Goal: Task Accomplishment & Management: Manage account settings

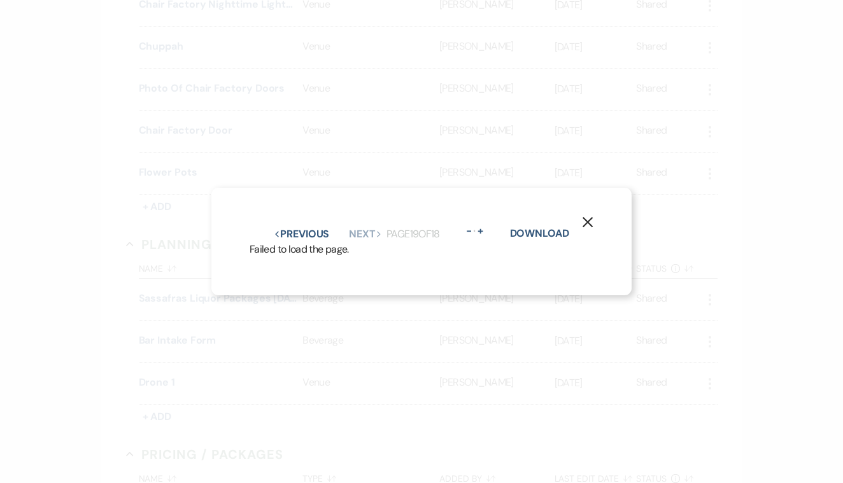
click at [586, 216] on icon "X" at bounding box center [587, 221] width 11 height 11
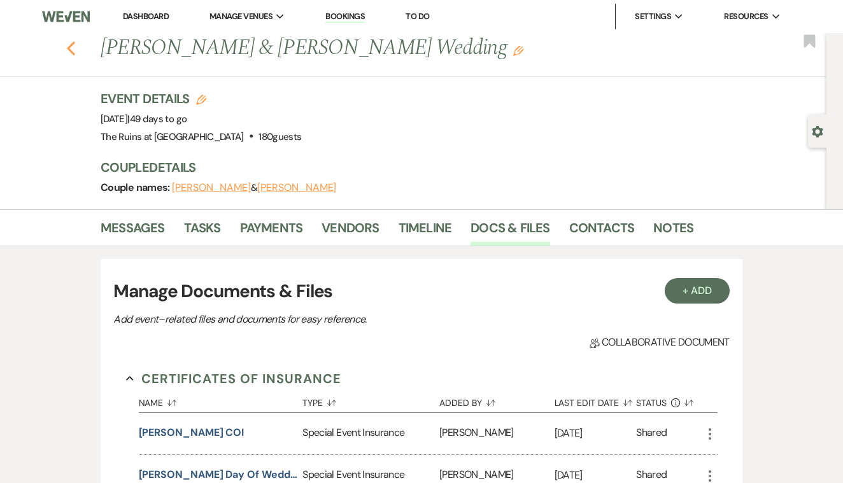
click at [69, 48] on use "button" at bounding box center [71, 48] width 8 height 14
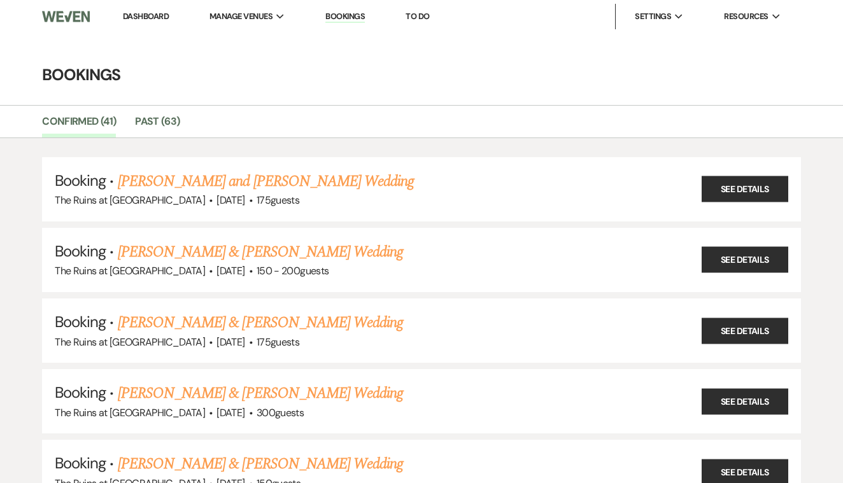
scroll to position [530, 0]
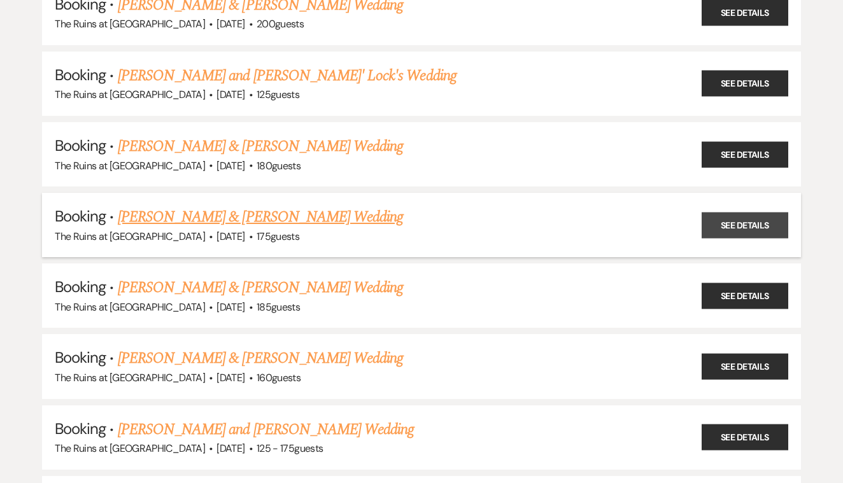
click at [716, 212] on link "See Details" at bounding box center [745, 225] width 87 height 26
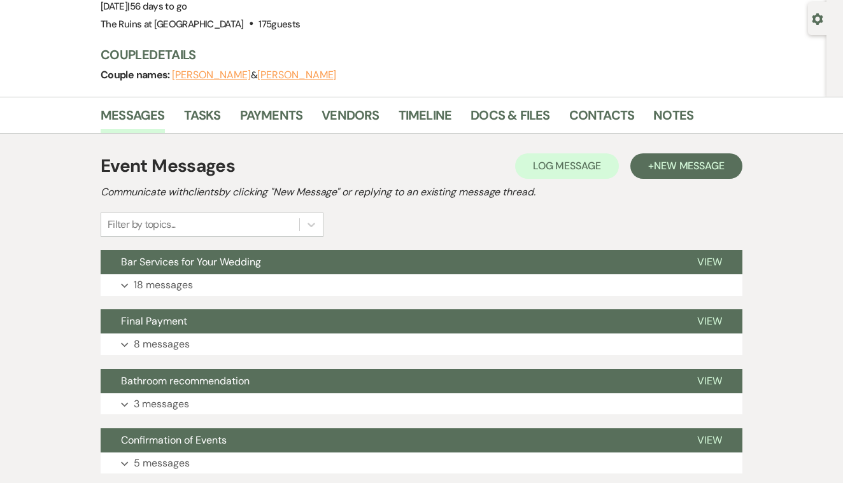
scroll to position [111, 0]
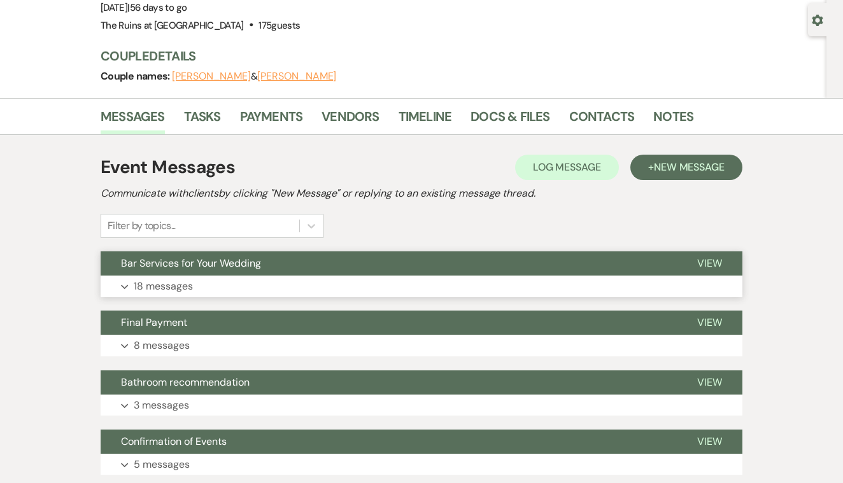
click at [707, 258] on span "View" at bounding box center [709, 263] width 25 height 13
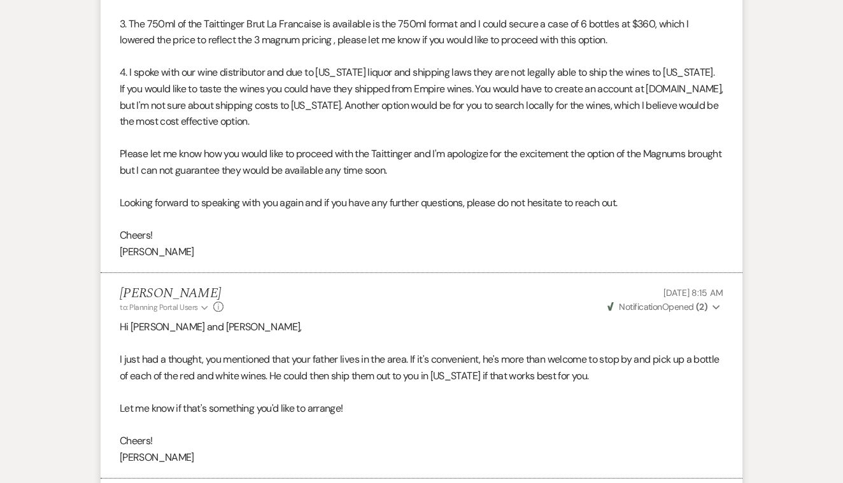
scroll to position [3645, 0]
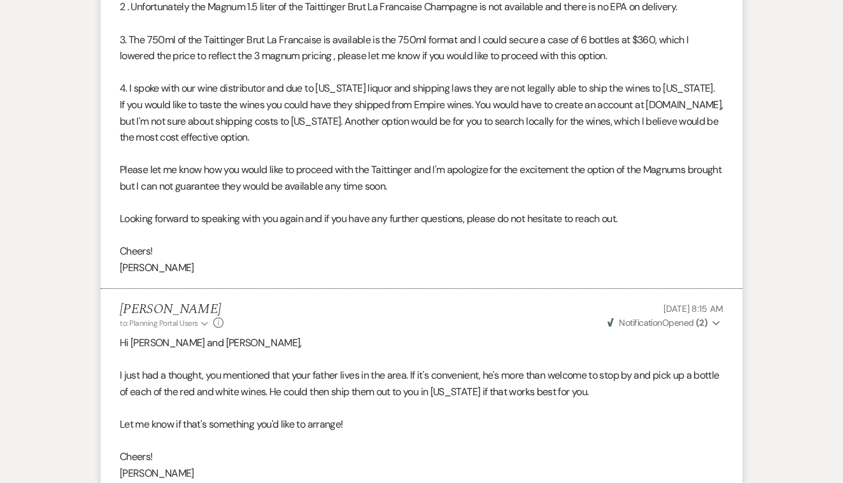
click at [672, 317] on span "Weven Check Notification Opened ( 2 )" at bounding box center [657, 322] width 100 height 11
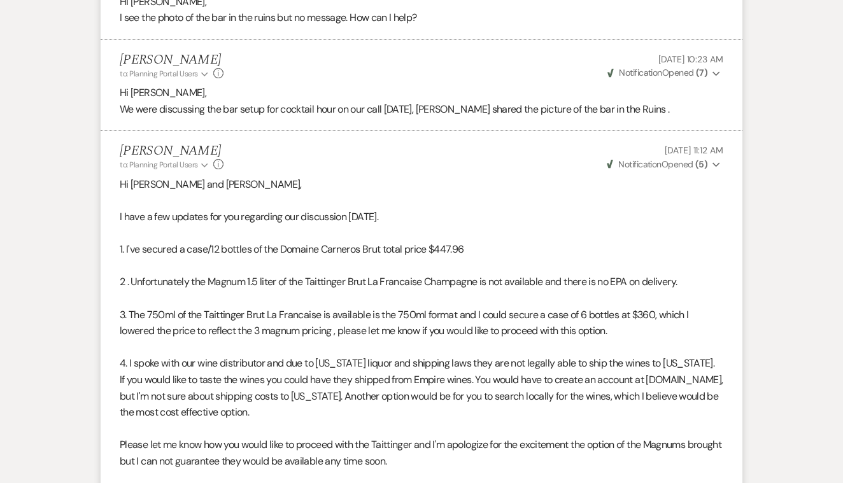
scroll to position [3365, 0]
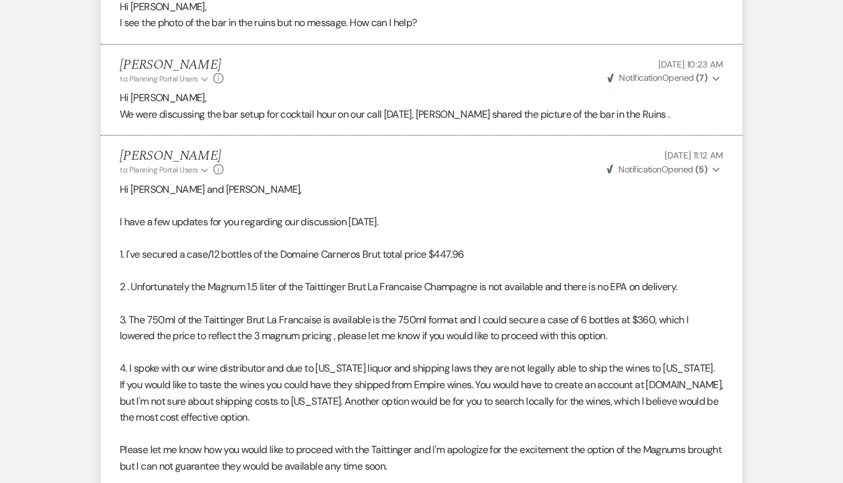
click at [673, 164] on span "Weven Check Notification Opened ( 5 )" at bounding box center [657, 169] width 101 height 11
click at [521, 197] on p at bounding box center [422, 205] width 604 height 17
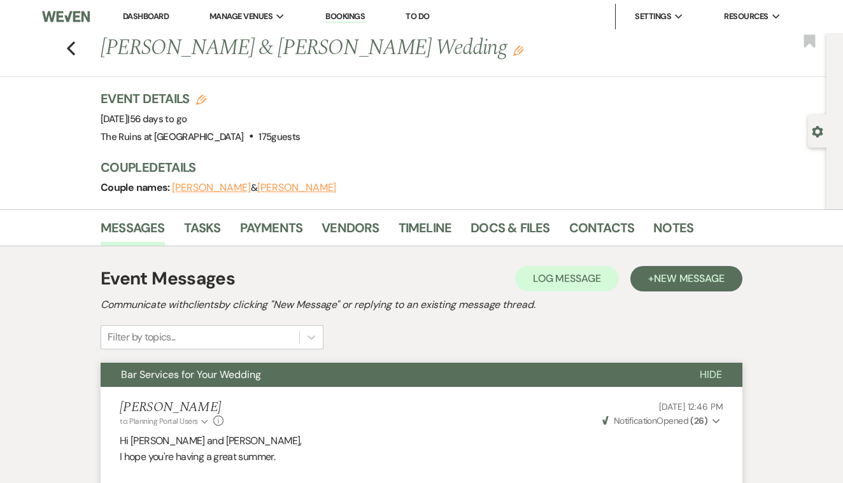
scroll to position [0, 0]
click at [72, 49] on icon "Previous" at bounding box center [71, 48] width 10 height 15
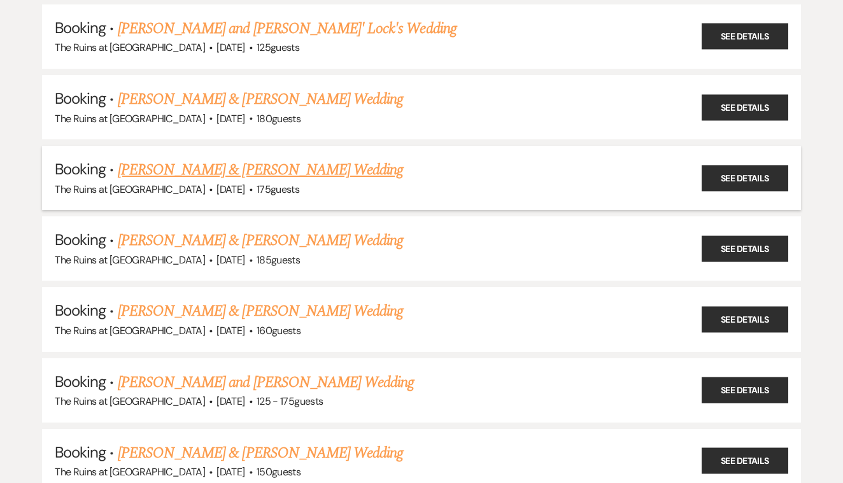
scroll to position [578, 0]
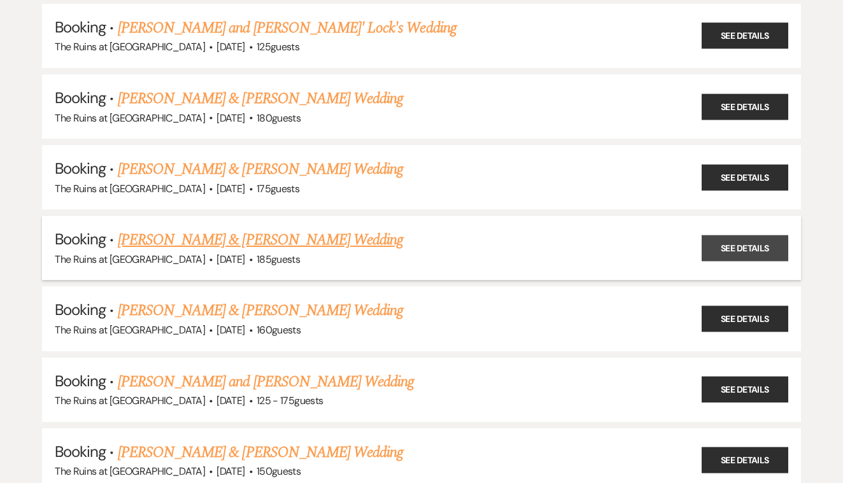
click at [740, 236] on link "See Details" at bounding box center [745, 248] width 87 height 26
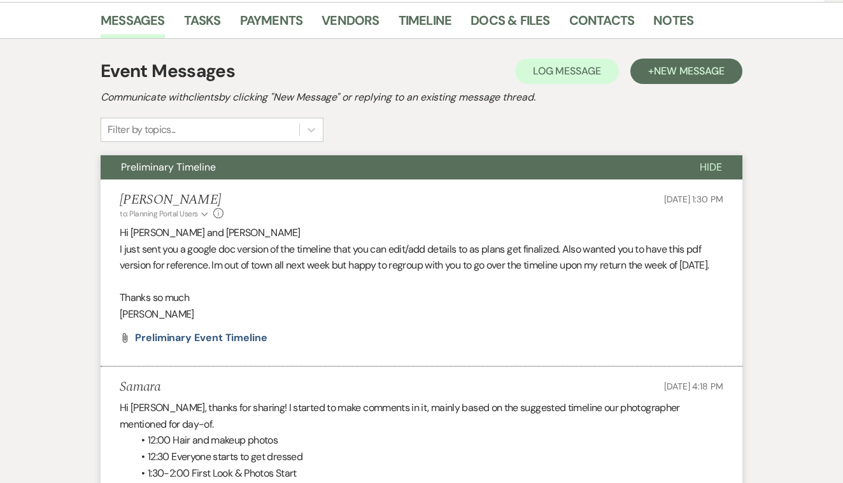
scroll to position [208, 0]
click at [233, 344] on span "Preliminary Event Timeline" at bounding box center [201, 337] width 132 height 13
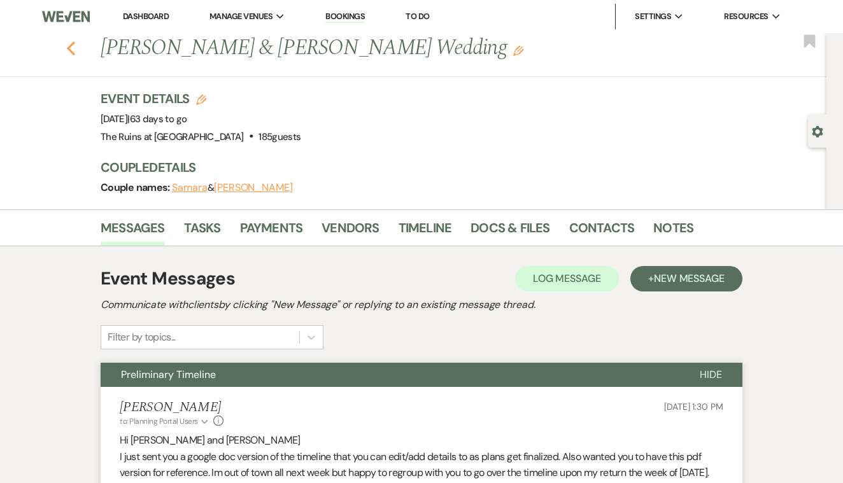
scroll to position [0, 0]
click at [73, 46] on icon "Previous" at bounding box center [71, 48] width 10 height 15
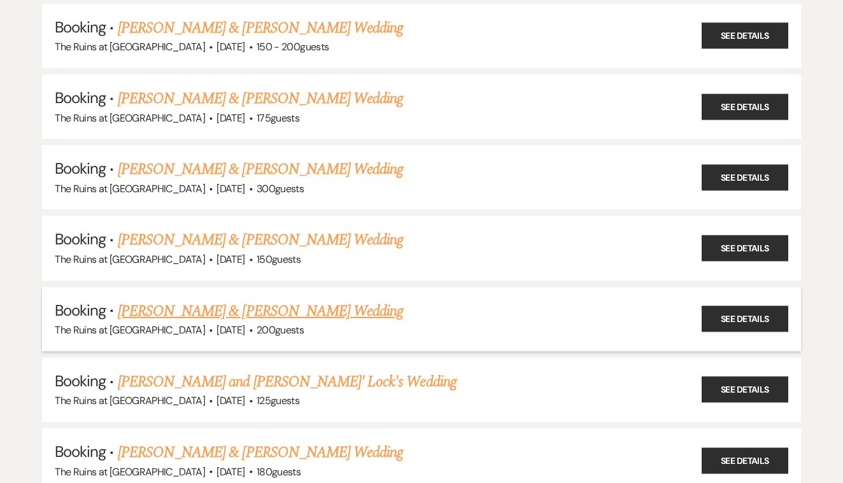
scroll to position [221, 0]
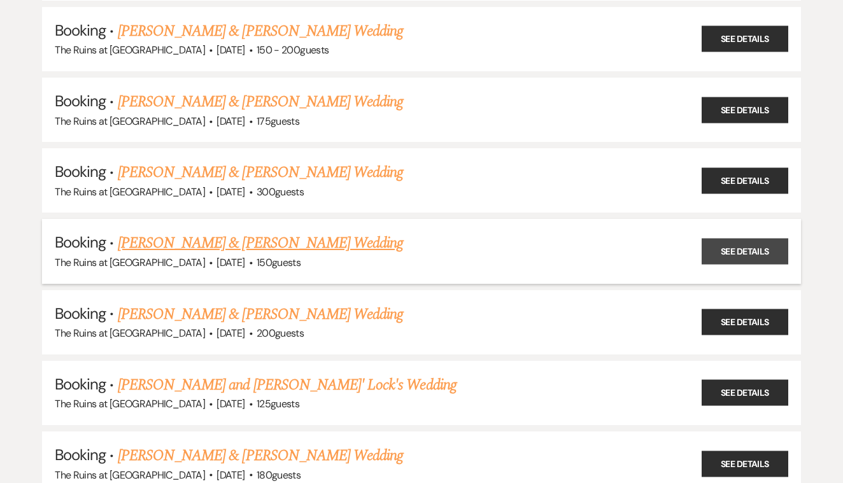
click at [713, 239] on link "See Details" at bounding box center [745, 251] width 87 height 26
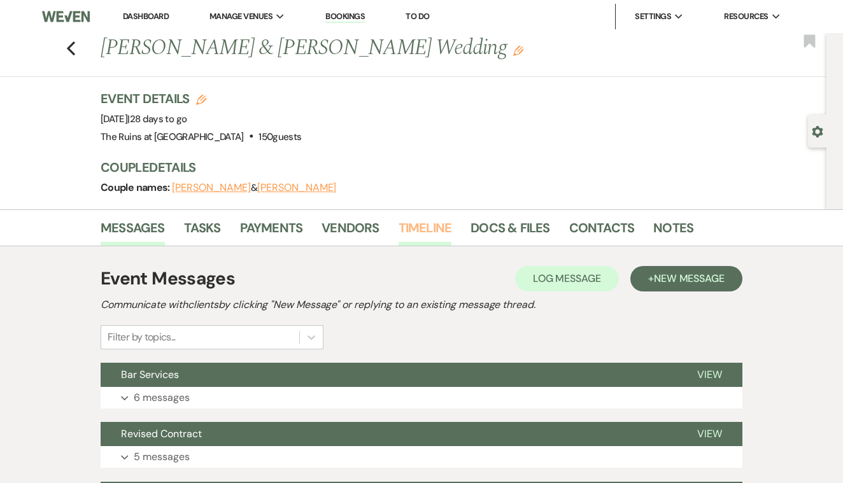
click at [428, 225] on link "Timeline" at bounding box center [425, 232] width 53 height 28
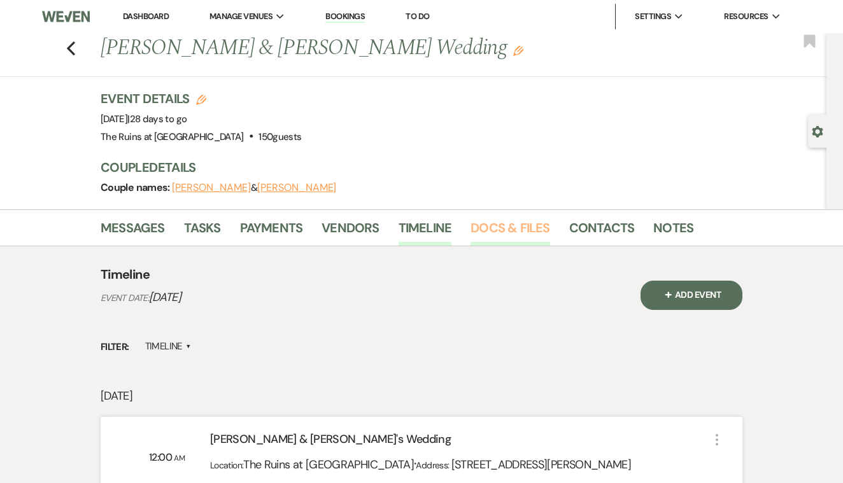
click at [502, 234] on link "Docs & Files" at bounding box center [509, 232] width 79 height 28
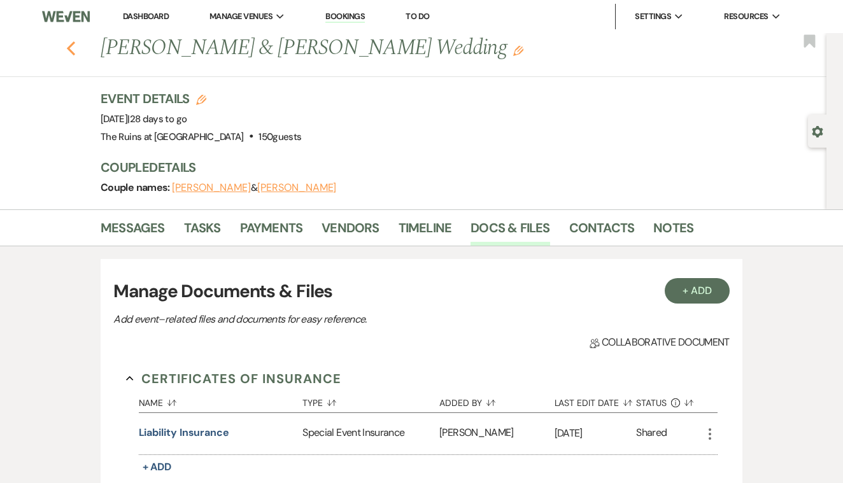
click at [73, 45] on icon "Previous" at bounding box center [71, 48] width 10 height 15
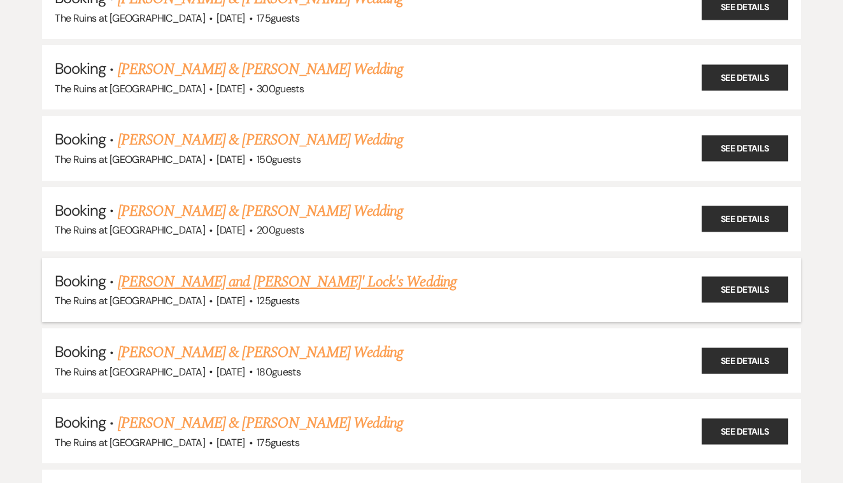
scroll to position [333, 0]
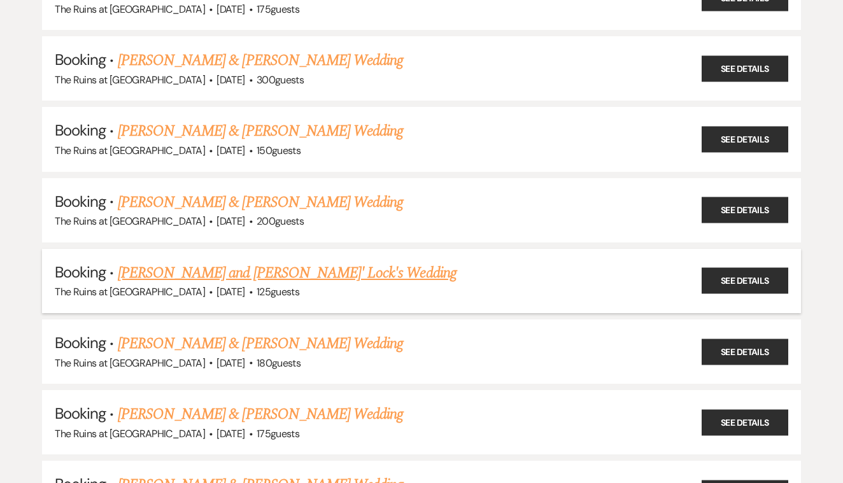
click at [419, 292] on li "Booking · [PERSON_NAME] and [PERSON_NAME]' Lock's Wedding The Ruins at [GEOGRAP…" at bounding box center [421, 281] width 759 height 64
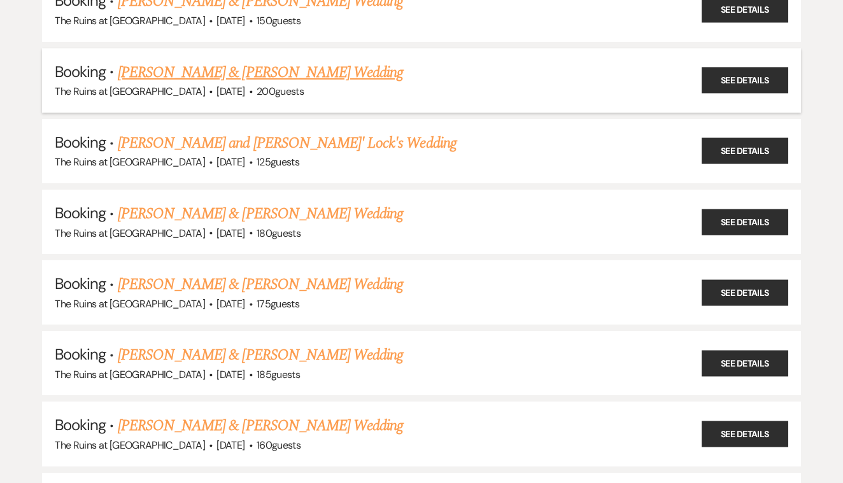
scroll to position [470, 0]
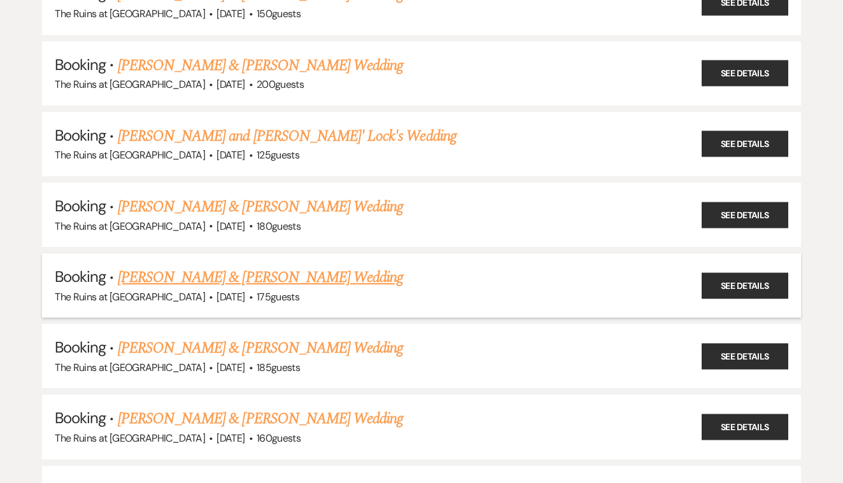
click at [383, 266] on link "[PERSON_NAME] & [PERSON_NAME] Wedding" at bounding box center [260, 277] width 285 height 23
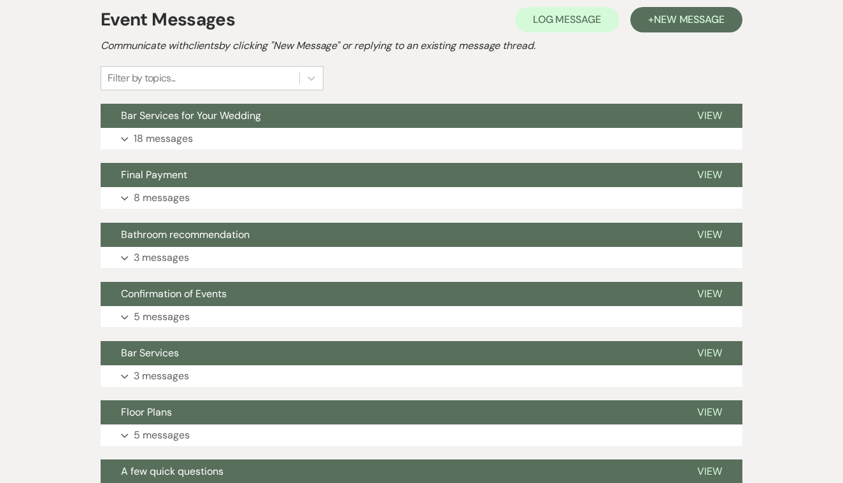
scroll to position [248, 0]
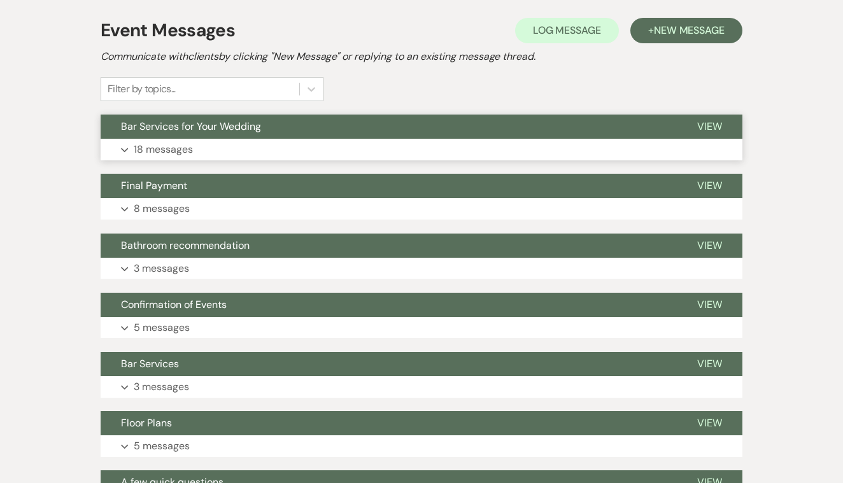
click at [700, 123] on span "View" at bounding box center [709, 126] width 25 height 13
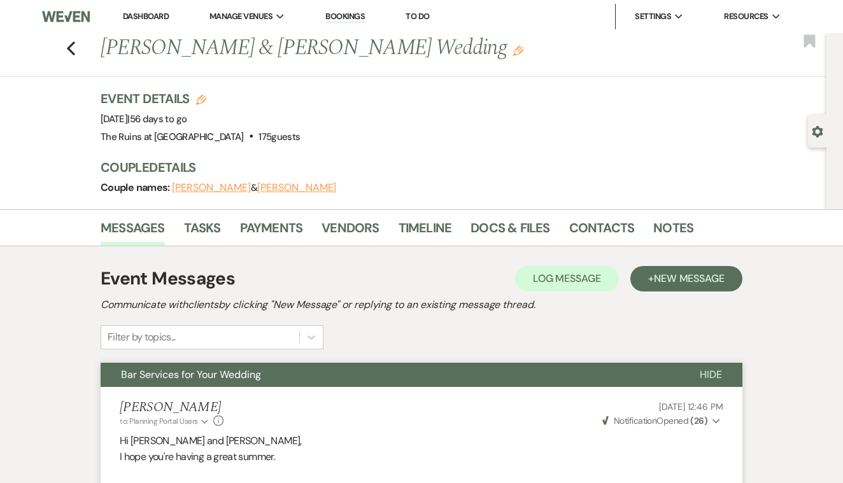
scroll to position [0, 0]
